Goal: Transaction & Acquisition: Download file/media

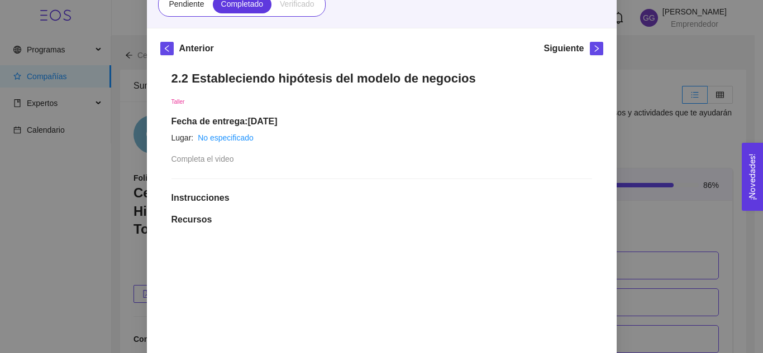
scroll to position [130, 0]
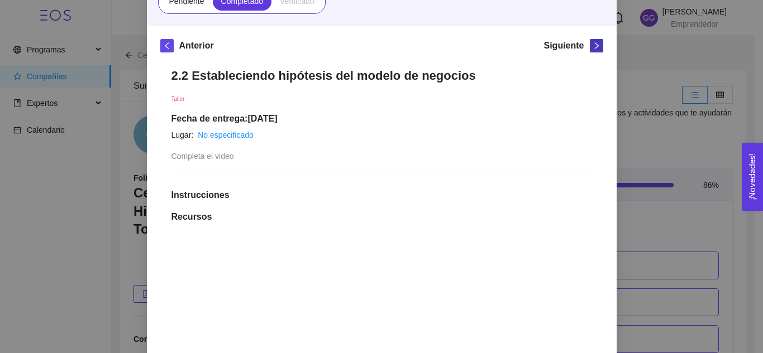
click at [592, 49] on icon "right" at bounding box center [596, 46] width 8 height 8
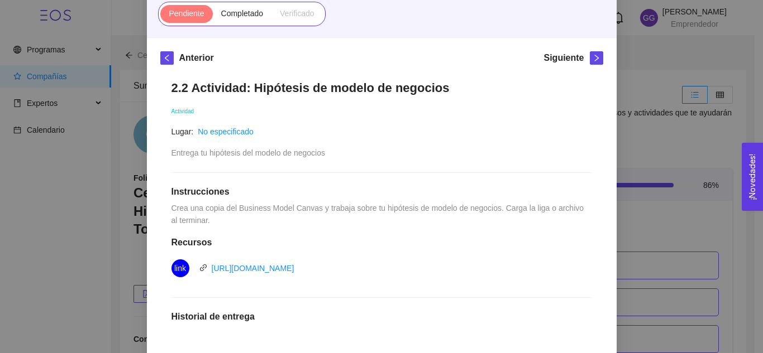
scroll to position [98, 0]
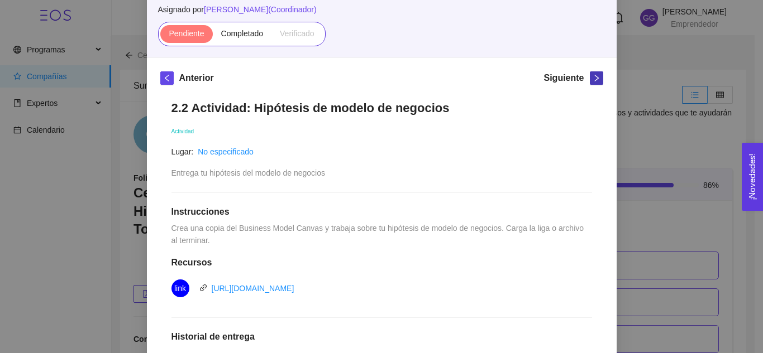
click at [592, 80] on icon "right" at bounding box center [596, 78] width 8 height 8
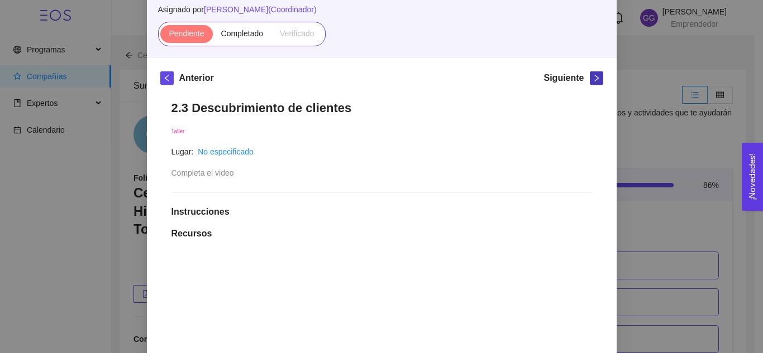
click at [592, 82] on icon "right" at bounding box center [596, 78] width 8 height 8
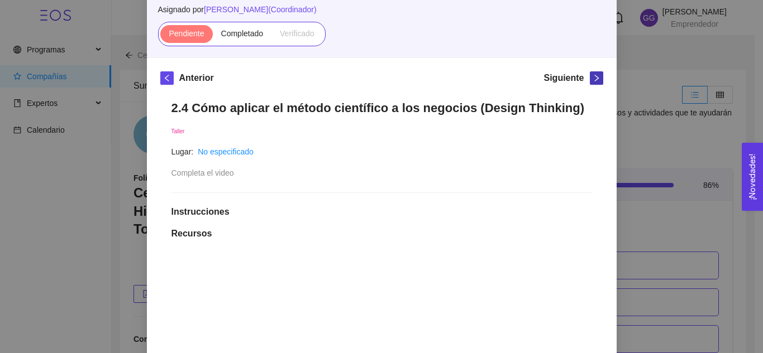
click at [592, 79] on icon "right" at bounding box center [596, 78] width 8 height 8
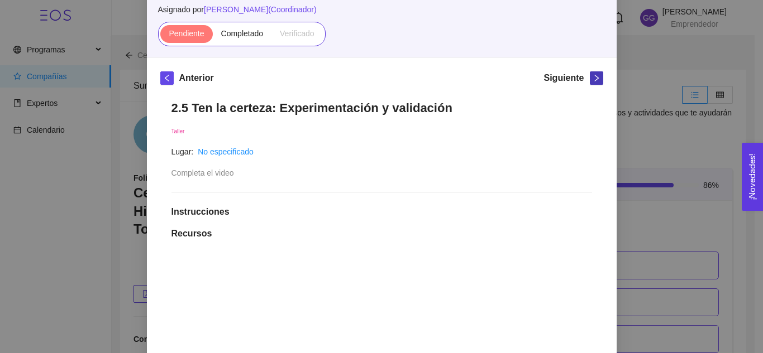
click at [592, 79] on icon "right" at bounding box center [596, 78] width 8 height 8
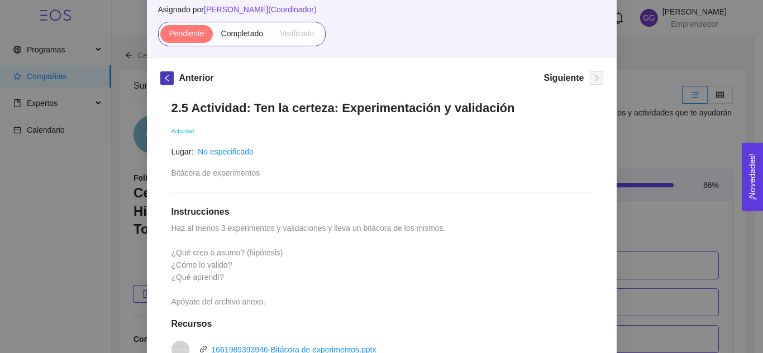
click at [164, 77] on icon "left" at bounding box center [166, 78] width 4 height 7
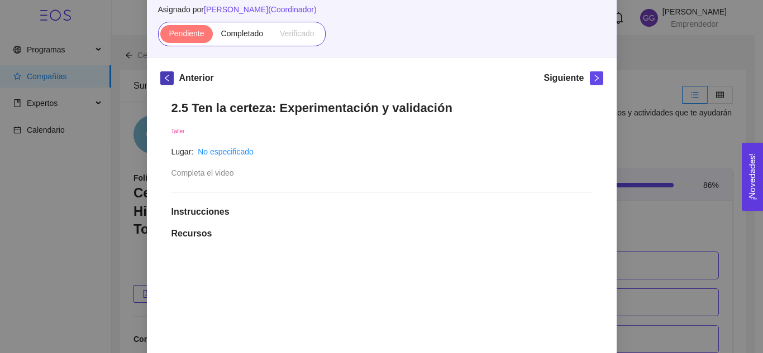
click at [163, 77] on icon "left" at bounding box center [167, 78] width 8 height 8
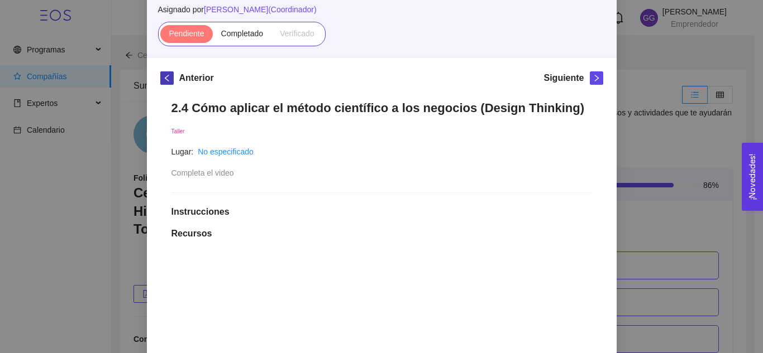
click at [163, 77] on icon "left" at bounding box center [167, 78] width 8 height 8
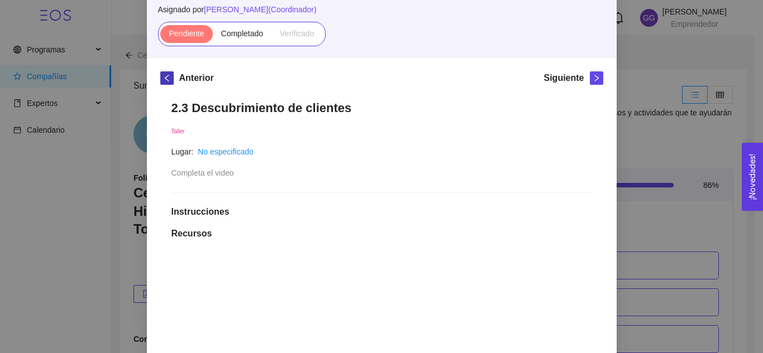
click at [163, 77] on icon "left" at bounding box center [167, 78] width 8 height 8
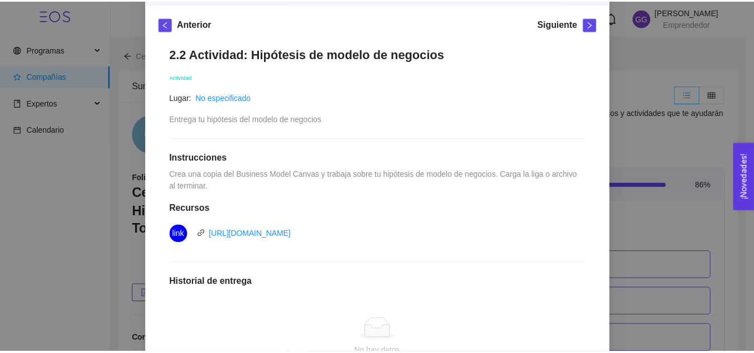
scroll to position [160, 0]
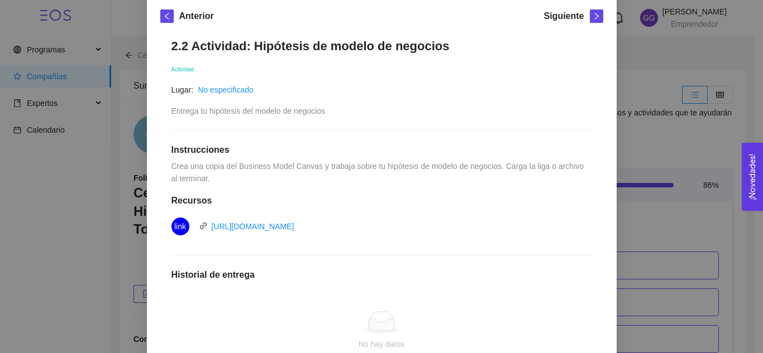
click at [651, 64] on div "2. HIPÓTESIS DEL MODELO DE NEGOCIO El emprendedor puede establecer su hipótesis…" at bounding box center [381, 176] width 763 height 353
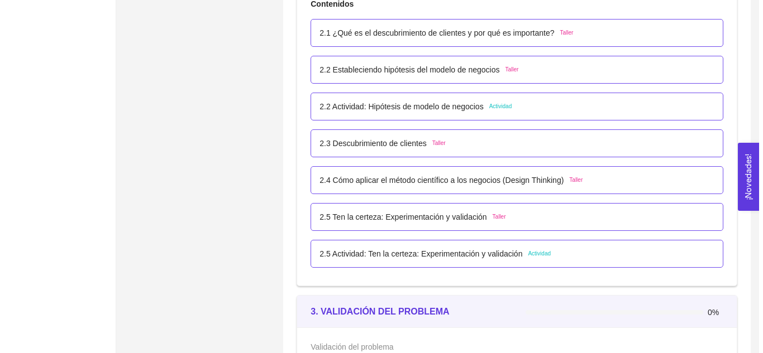
scroll to position [1180, 0]
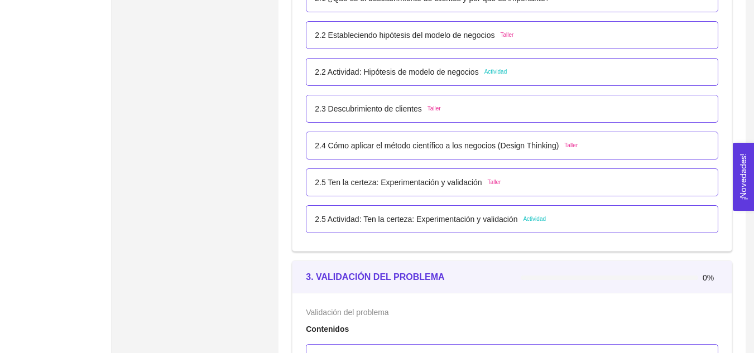
click at [436, 108] on span "Taller" at bounding box center [434, 108] width 13 height 9
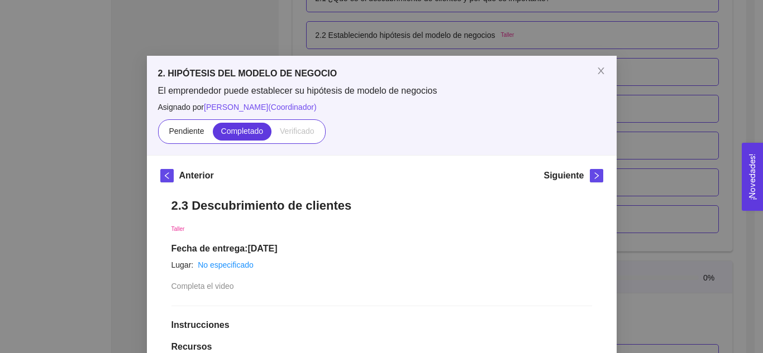
click at [652, 106] on div "2. HIPÓTESIS DEL MODELO DE NEGOCIO El emprendedor puede establecer su hipótesis…" at bounding box center [381, 176] width 763 height 353
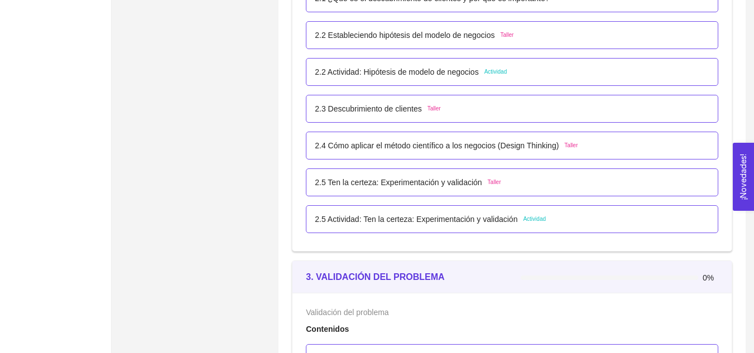
click at [526, 218] on span "Actividad" at bounding box center [534, 219] width 23 height 9
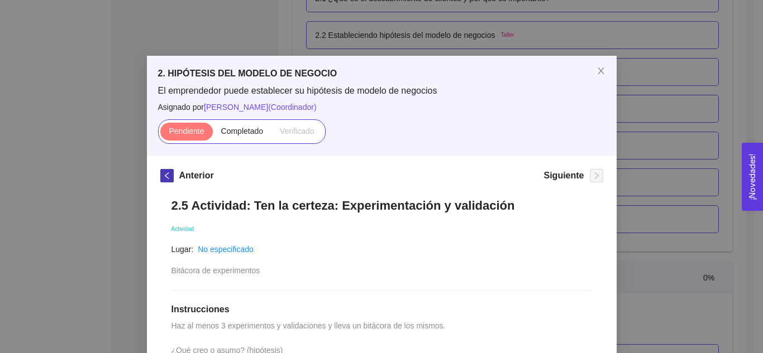
click at [164, 175] on icon "left" at bounding box center [167, 176] width 8 height 8
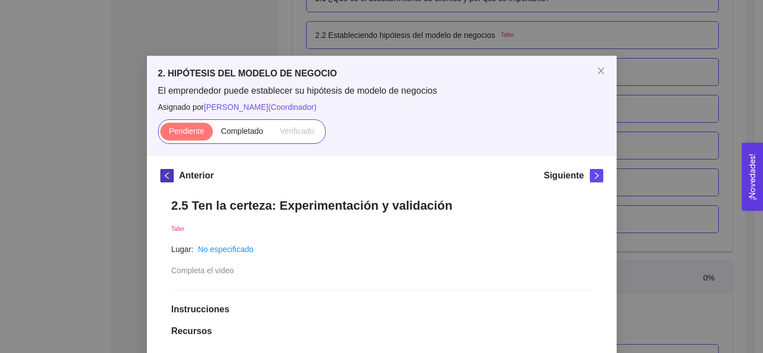
click at [164, 176] on icon "left" at bounding box center [167, 176] width 8 height 8
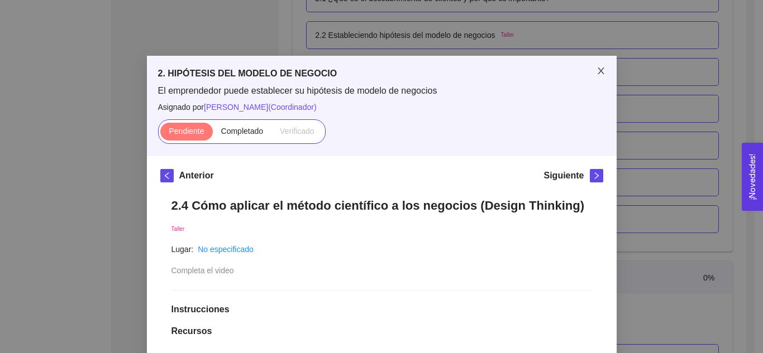
click at [596, 74] on icon "close" at bounding box center [600, 70] width 9 height 9
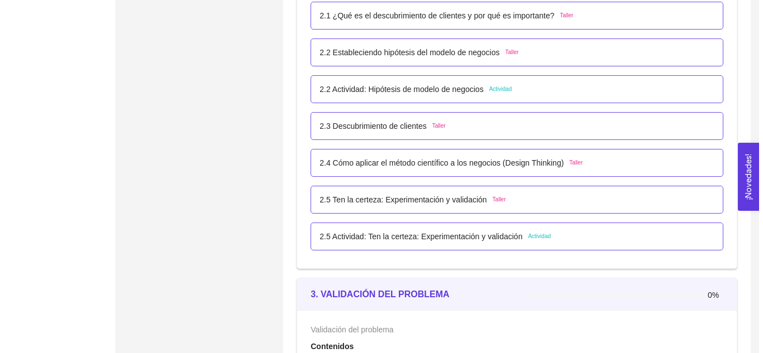
scroll to position [1154, 0]
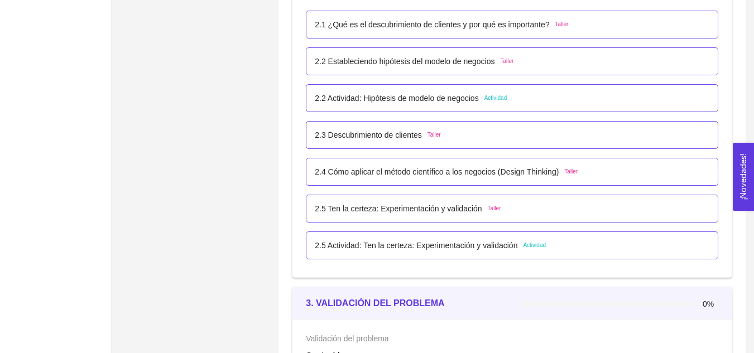
click at [497, 99] on span "Actividad" at bounding box center [496, 98] width 23 height 9
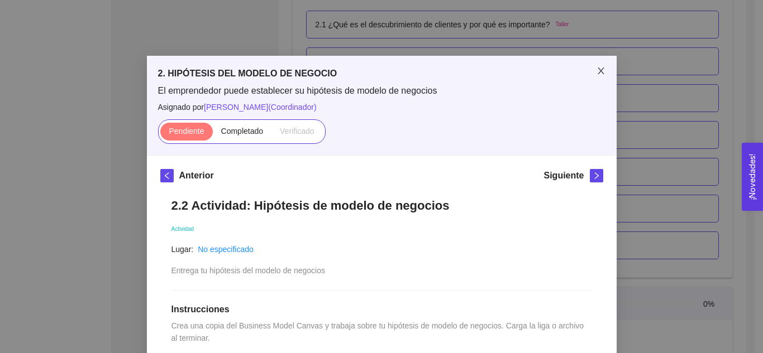
click at [597, 74] on icon "close" at bounding box center [600, 71] width 6 height 7
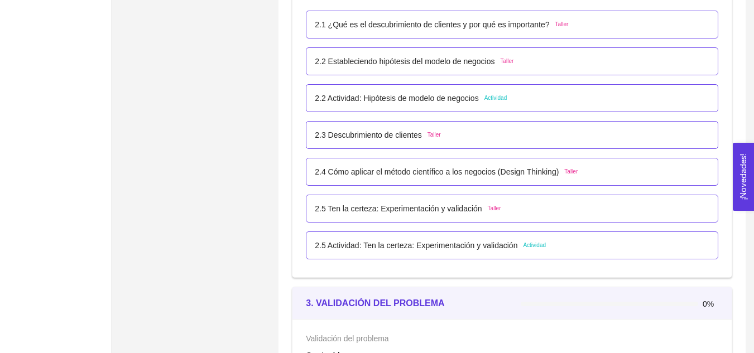
click at [505, 61] on span "Taller" at bounding box center [506, 61] width 13 height 9
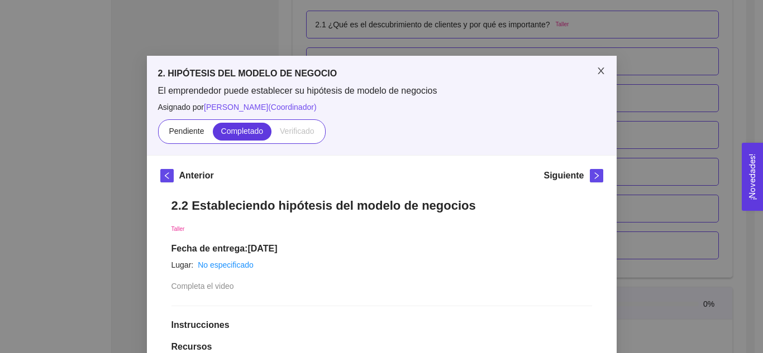
click at [598, 74] on icon "close" at bounding box center [600, 70] width 9 height 9
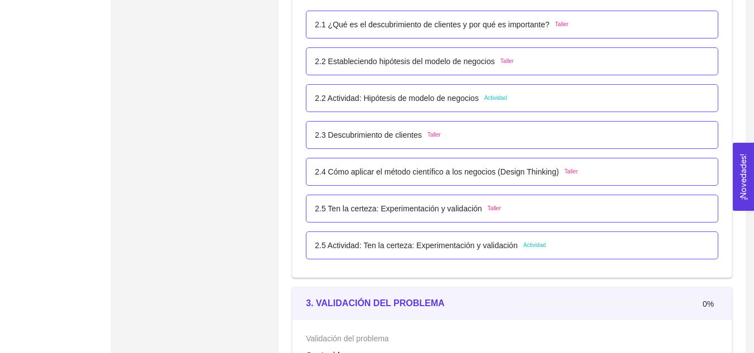
click at [428, 134] on span "Taller" at bounding box center [434, 135] width 13 height 9
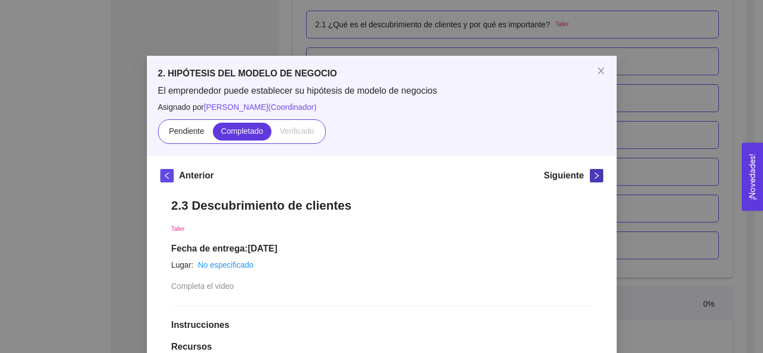
click at [594, 181] on button "button" at bounding box center [595, 175] width 13 height 13
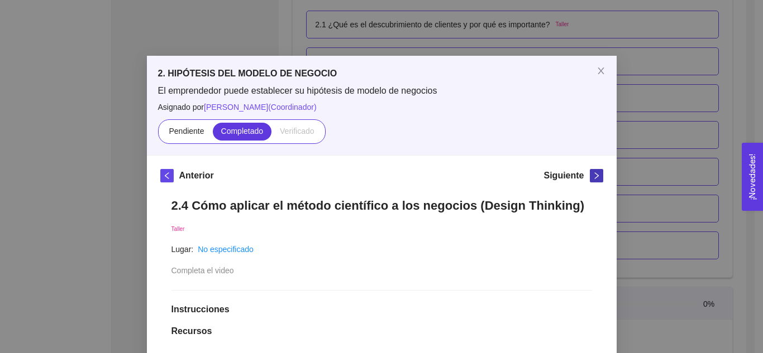
click at [594, 175] on icon "right" at bounding box center [596, 175] width 4 height 7
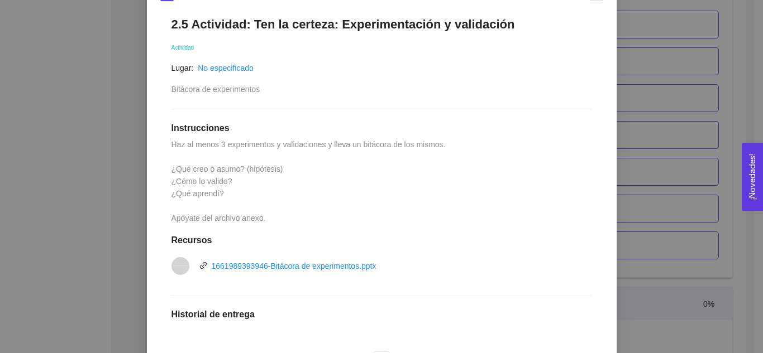
scroll to position [185, 0]
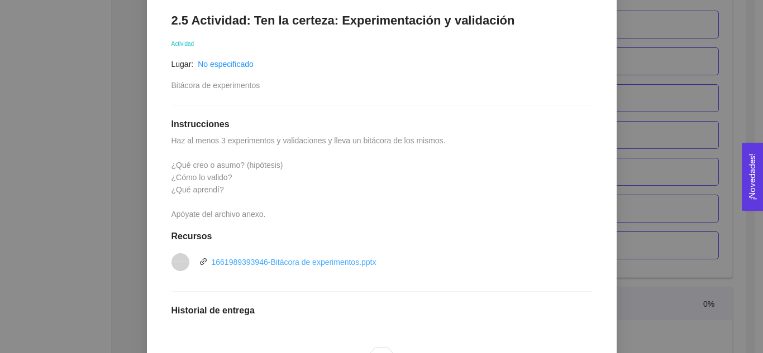
click at [266, 263] on link "1661989393946-Bitácora de experimentos.pptx" at bounding box center [294, 262] width 165 height 9
click at [274, 264] on link "1661989393946-Bitácora de experimentos.pptx" at bounding box center [294, 262] width 165 height 9
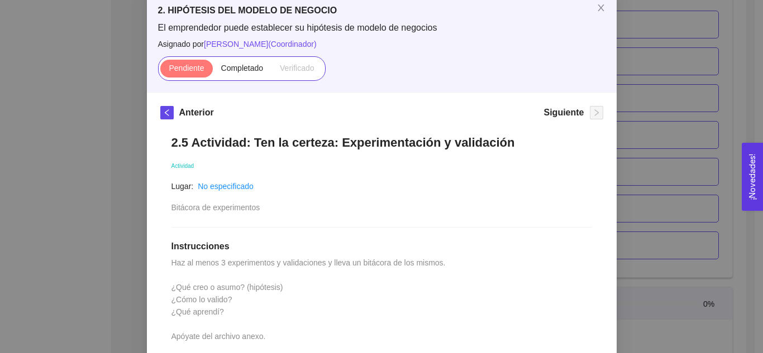
scroll to position [0, 0]
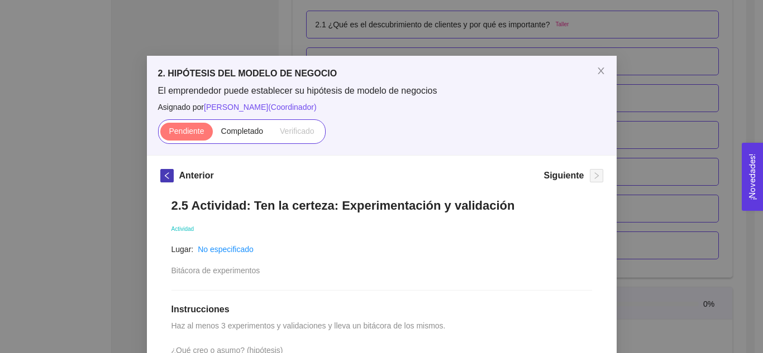
click at [163, 175] on icon "left" at bounding box center [167, 176] width 8 height 8
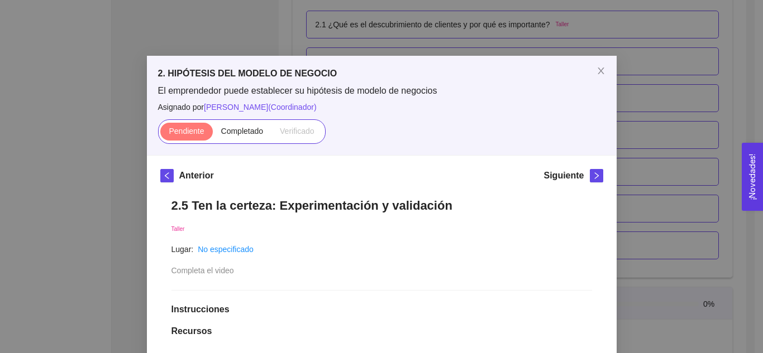
click at [171, 226] on span "Taller" at bounding box center [177, 229] width 13 height 6
click at [171, 227] on span "Taller" at bounding box center [177, 229] width 13 height 6
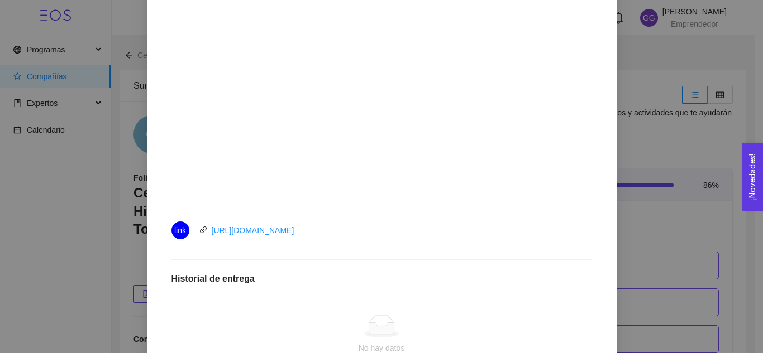
scroll to position [338, 0]
